Goal: Task Accomplishment & Management: Complete application form

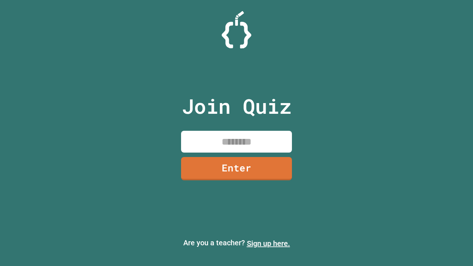
click at [268, 243] on link "Sign up here." at bounding box center [268, 243] width 43 height 9
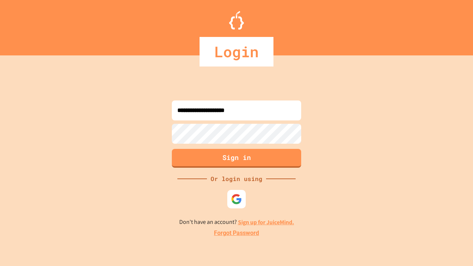
type input "**********"
